Goal: Task Accomplishment & Management: Complete application form

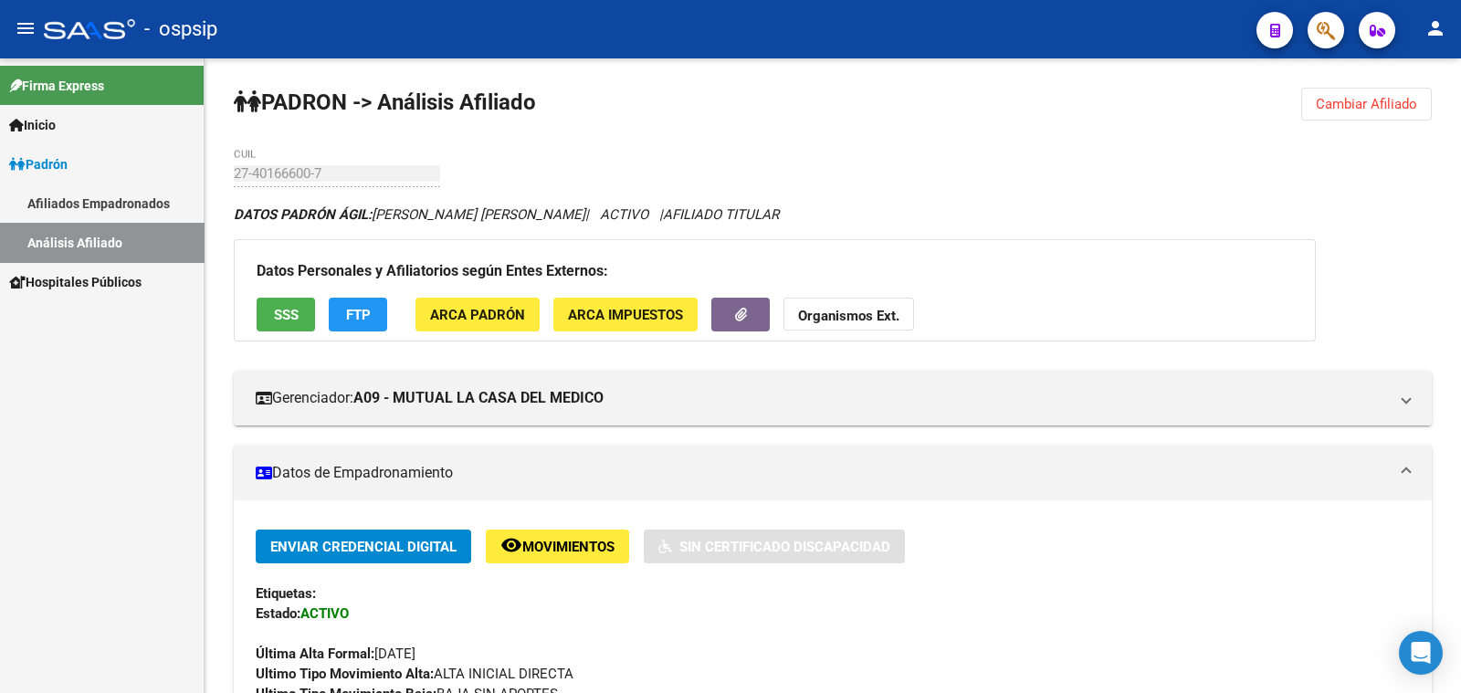
scroll to position [223, 0]
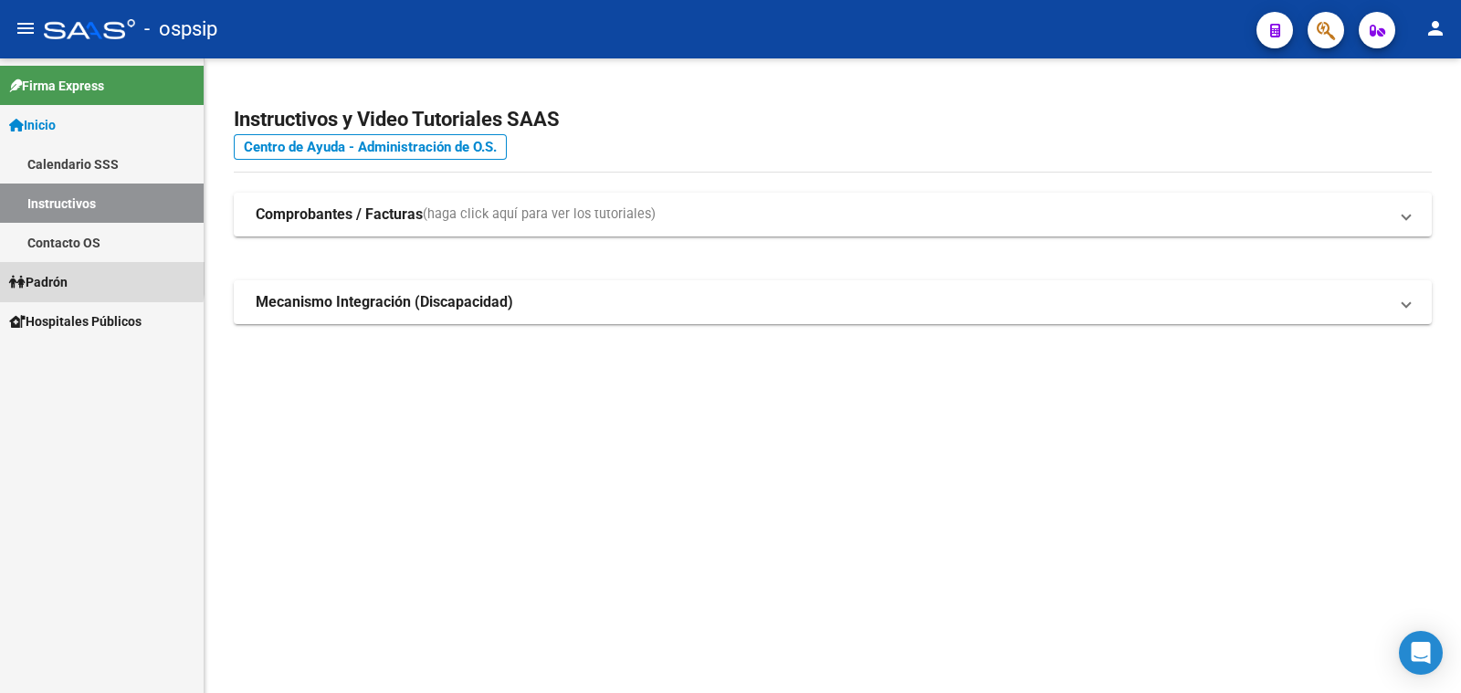
click at [60, 278] on span "Padrón" at bounding box center [38, 282] width 58 height 20
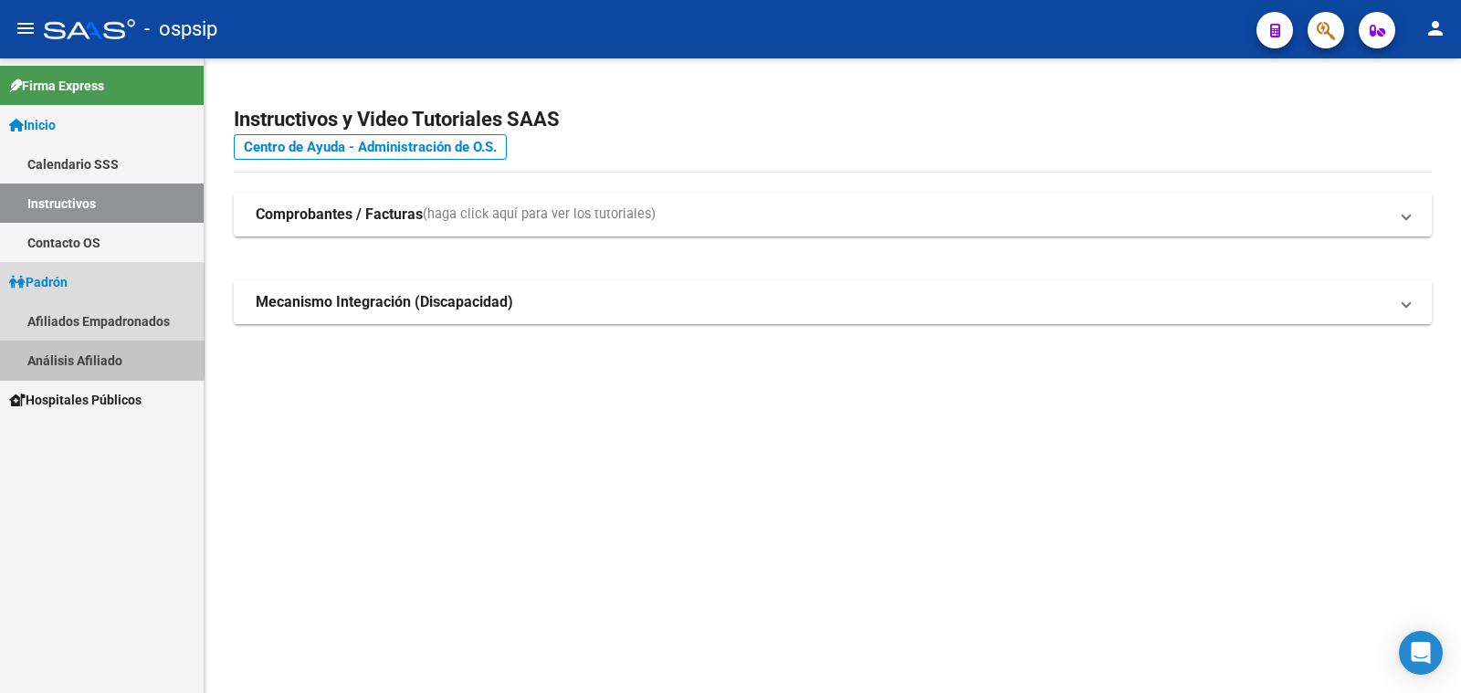
click at [77, 354] on link "Análisis Afiliado" at bounding box center [102, 360] width 204 height 39
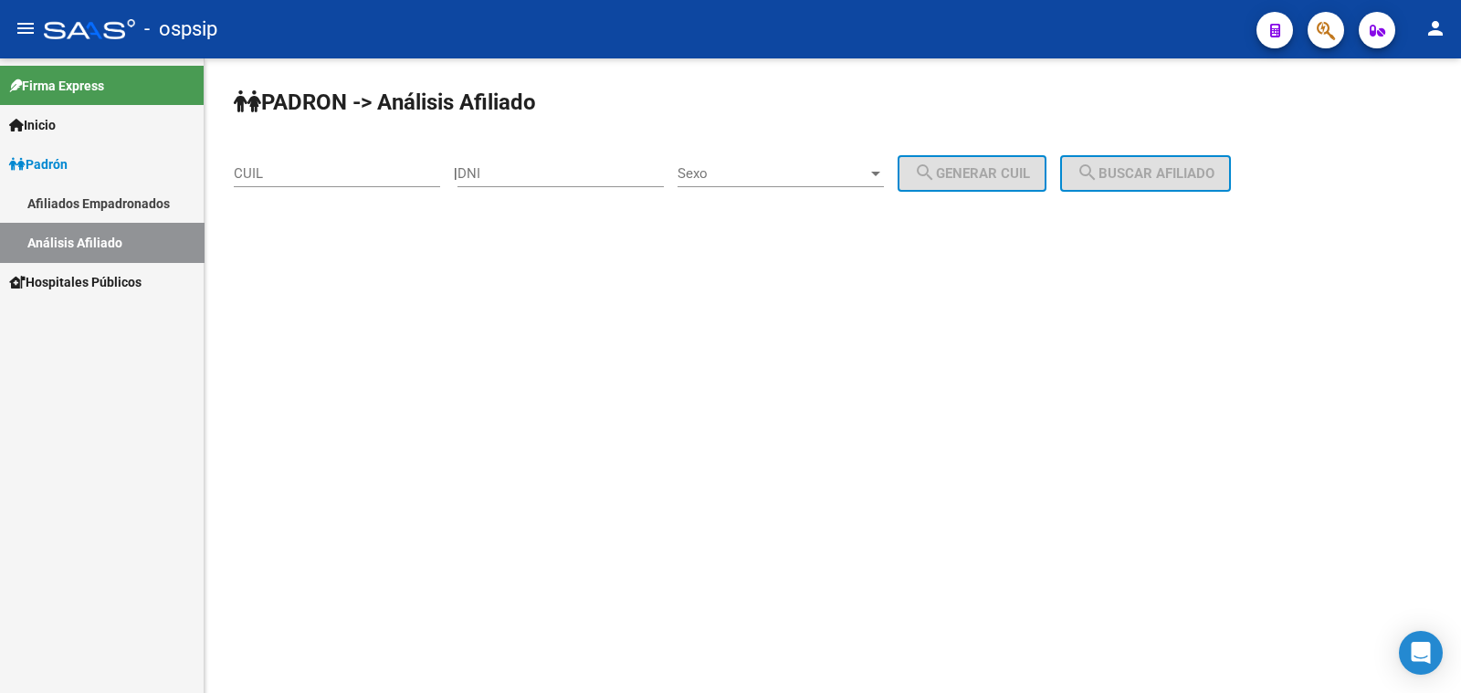
click at [517, 168] on input "DNI" at bounding box center [560, 173] width 206 height 16
type input "36710739"
click at [818, 176] on span "Sexo" at bounding box center [773, 173] width 190 height 16
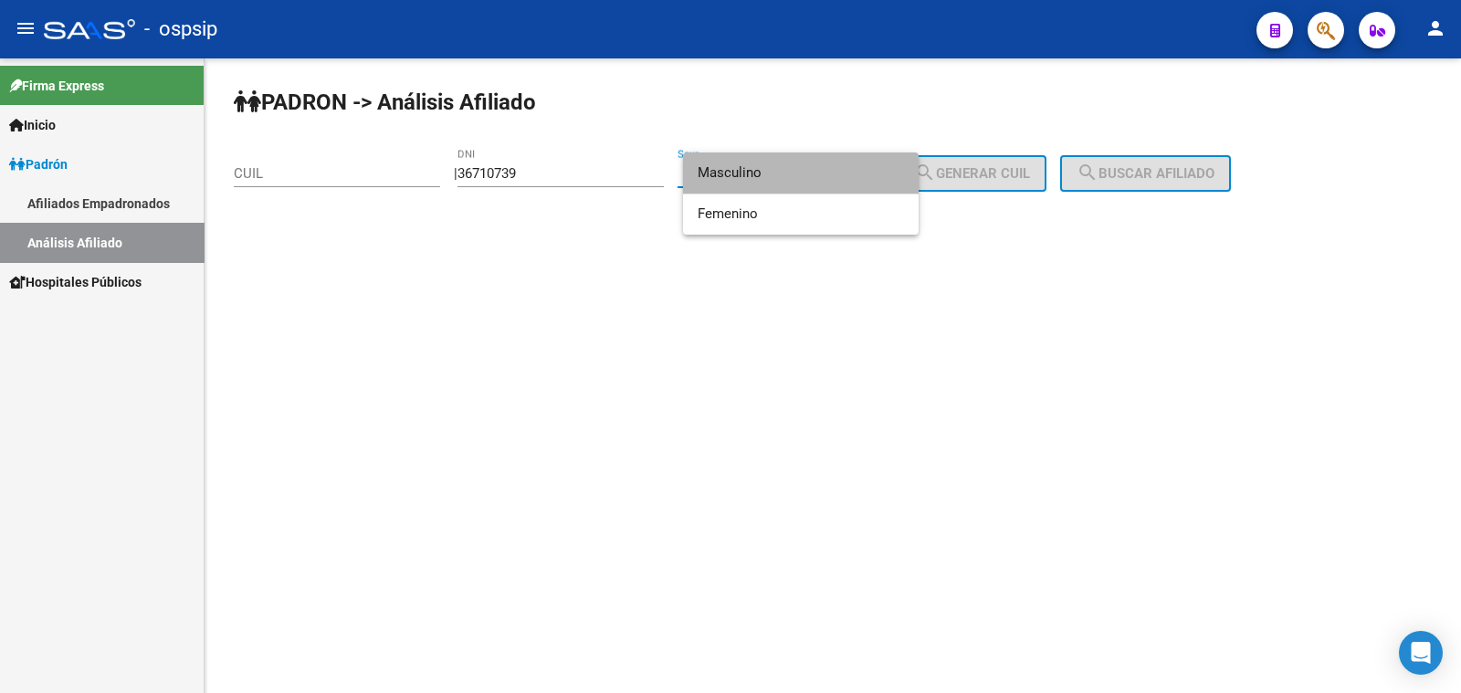
click at [818, 176] on span "Masculino" at bounding box center [801, 172] width 206 height 41
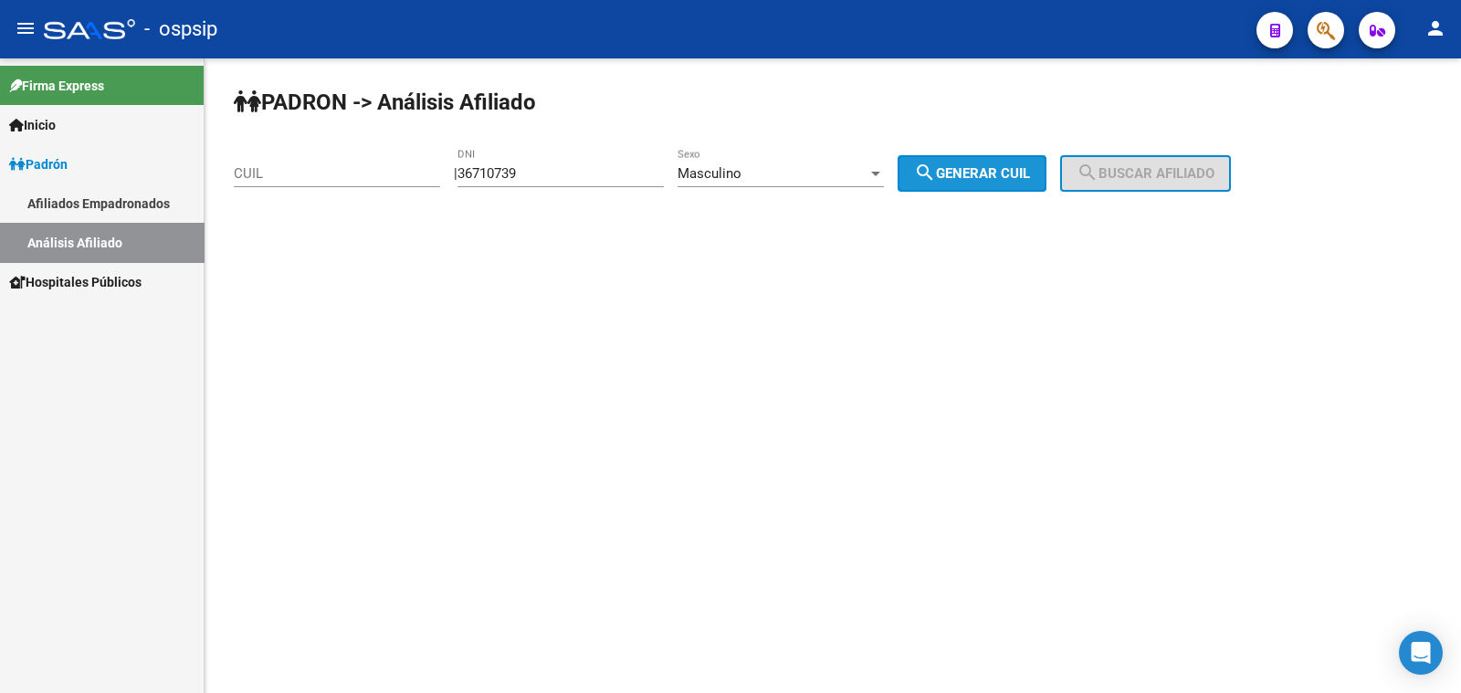
click at [994, 165] on span "search Generar CUIL" at bounding box center [972, 173] width 116 height 16
type input "20-36710739-2"
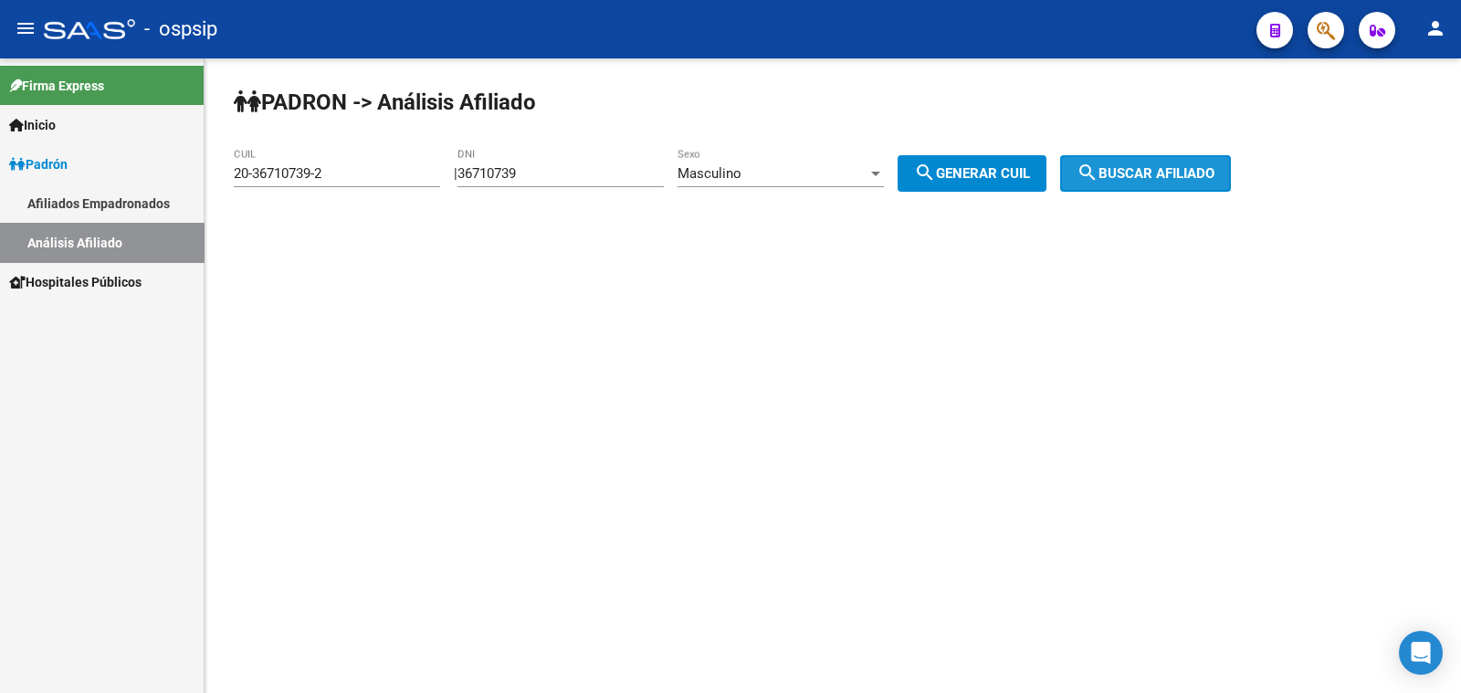
click at [1146, 169] on span "search Buscar afiliado" at bounding box center [1146, 173] width 138 height 16
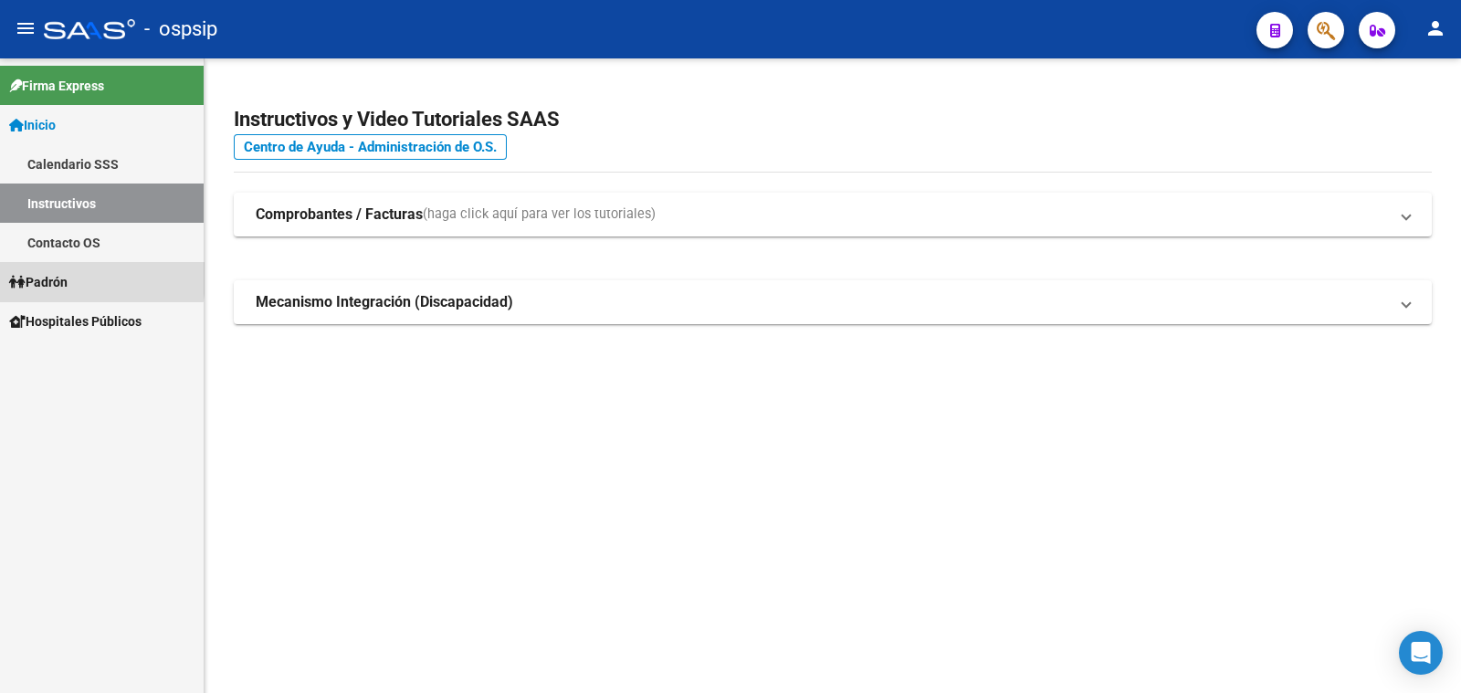
click at [52, 279] on span "Padrón" at bounding box center [38, 282] width 58 height 20
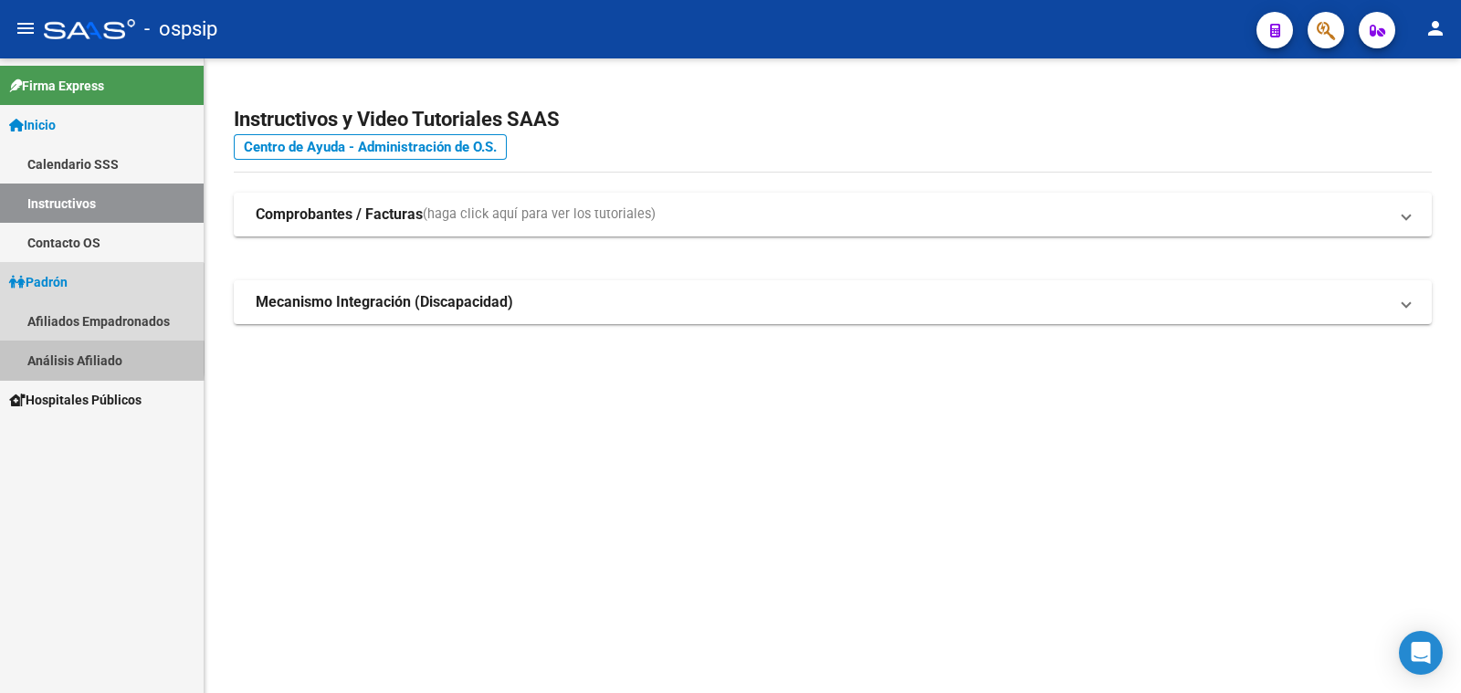
click at [71, 358] on link "Análisis Afiliado" at bounding box center [102, 360] width 204 height 39
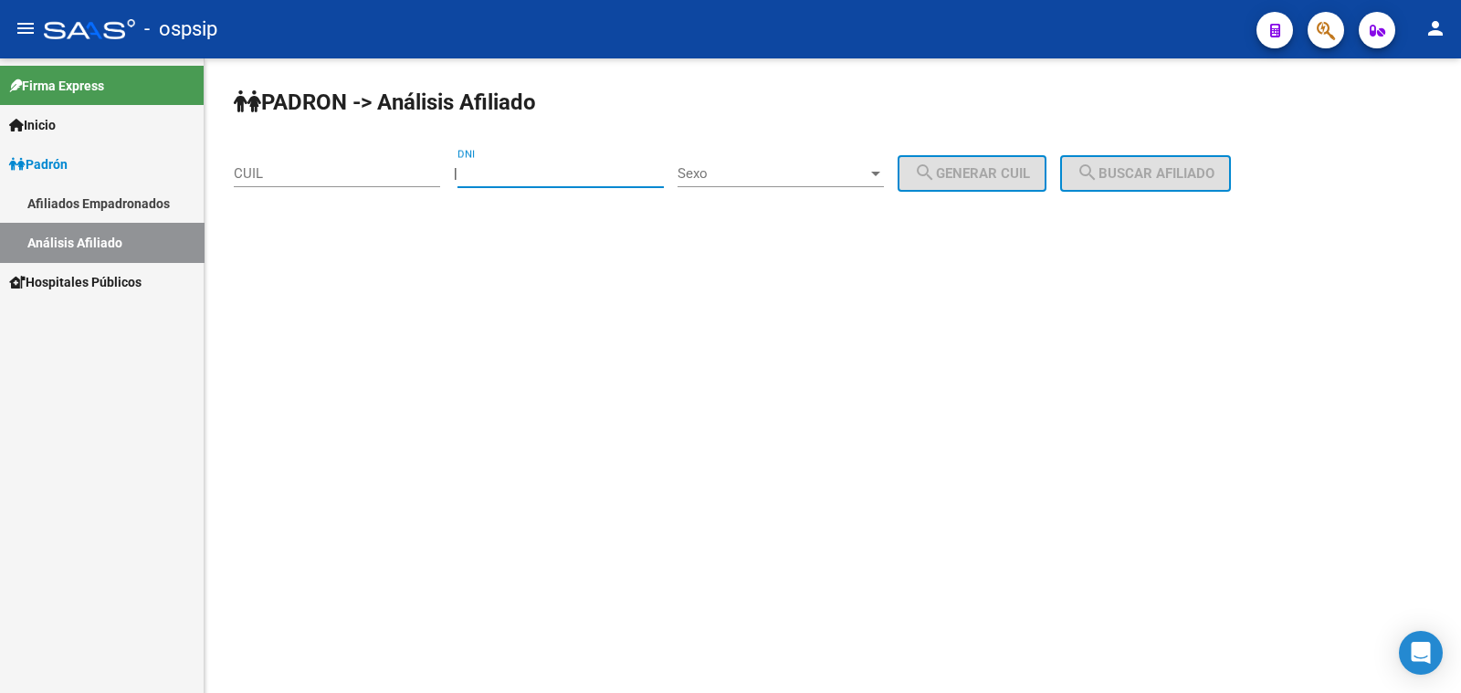
click at [581, 173] on input "DNI" at bounding box center [560, 173] width 206 height 16
type input "25259296"
click at [774, 171] on span "Sexo" at bounding box center [773, 173] width 190 height 16
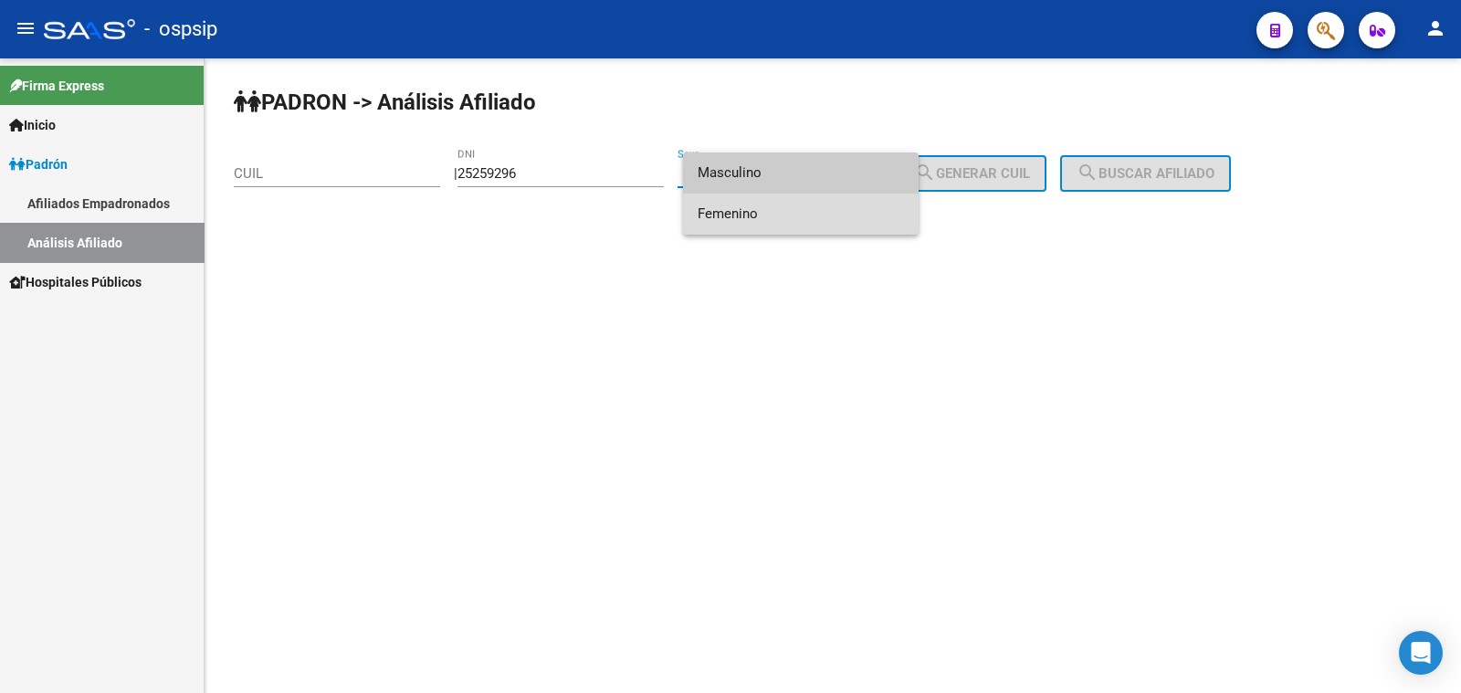
click at [817, 212] on span "Femenino" at bounding box center [801, 214] width 206 height 41
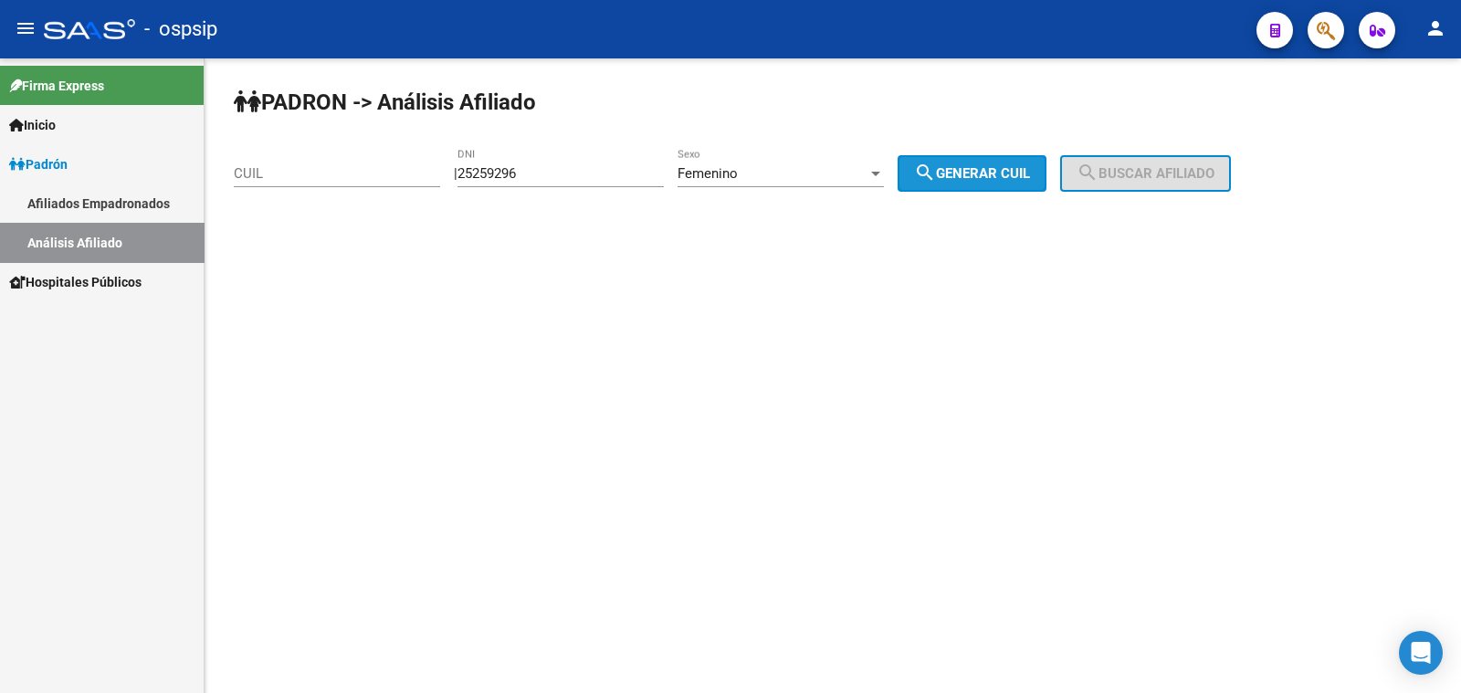
drag, startPoint x: 1009, startPoint y: 169, endPoint x: 1117, endPoint y: 191, distance: 110.0
click at [1011, 169] on span "search Generar CUIL" at bounding box center [972, 173] width 116 height 16
type input "27-25259296-8"
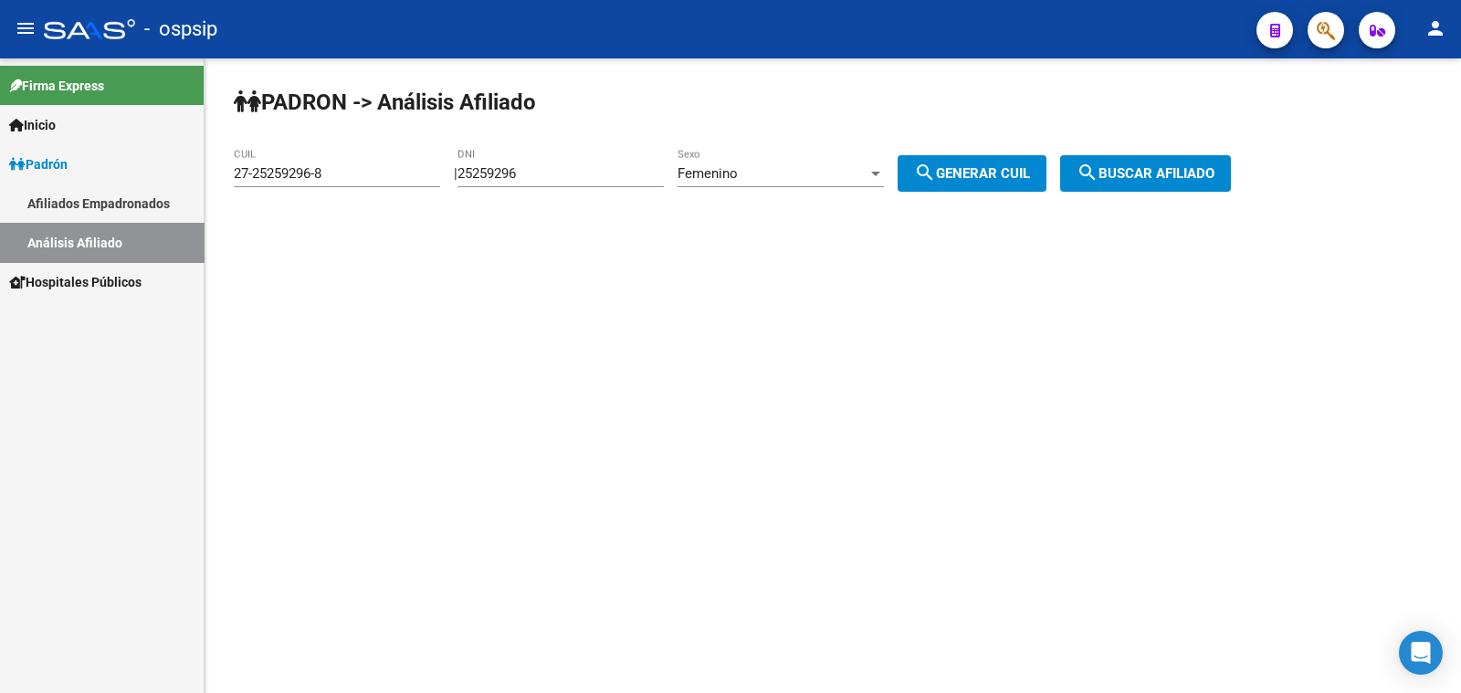
click at [1153, 167] on span "search Buscar afiliado" at bounding box center [1146, 173] width 138 height 16
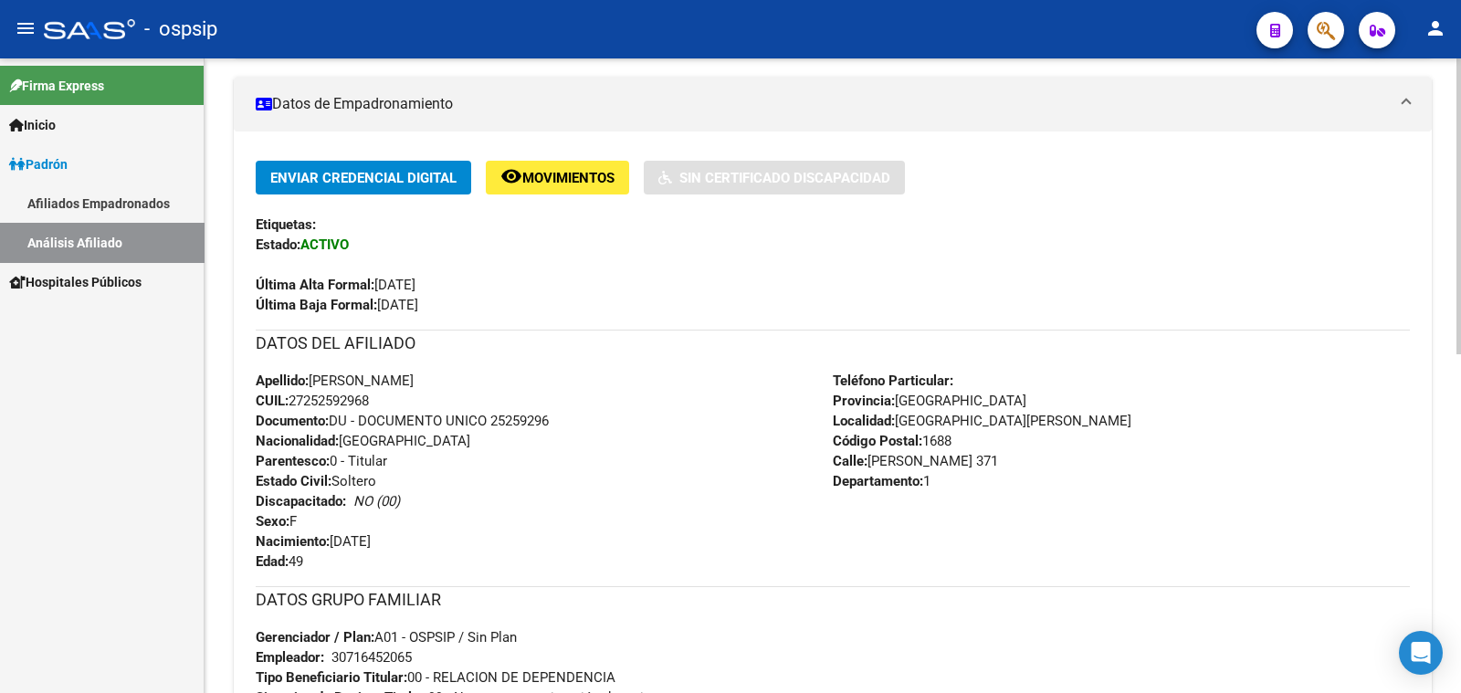
scroll to position [342, 0]
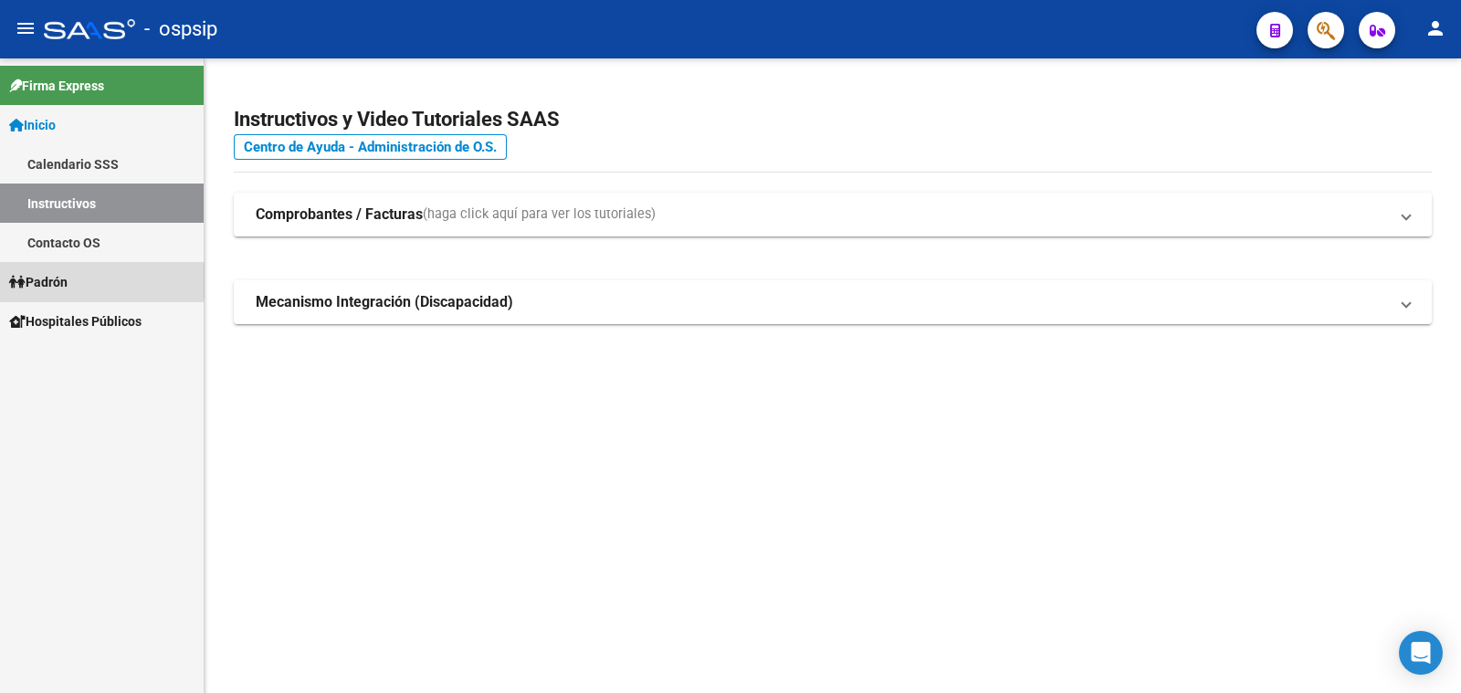
click at [57, 280] on span "Padrón" at bounding box center [38, 282] width 58 height 20
click at [62, 279] on span "Padrón" at bounding box center [38, 282] width 58 height 20
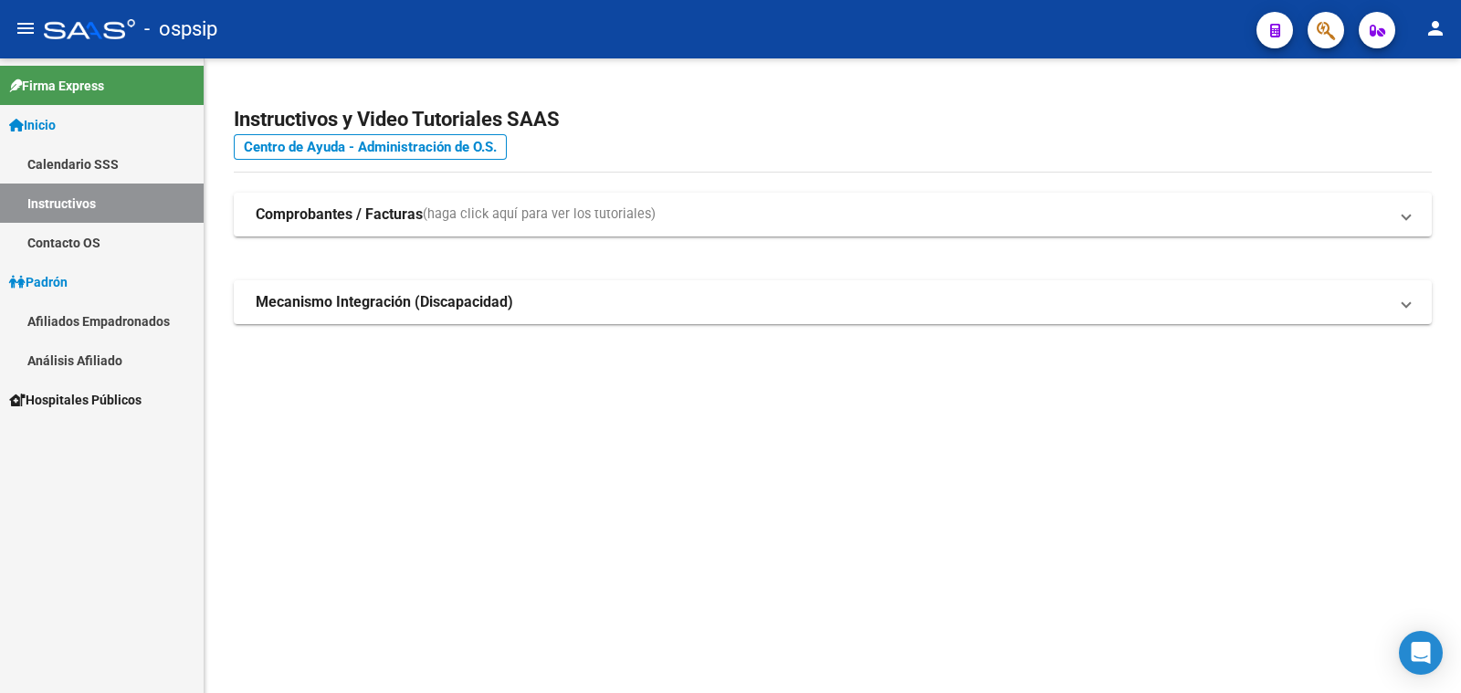
click at [54, 359] on link "Análisis Afiliado" at bounding box center [102, 360] width 204 height 39
